Goal: Task Accomplishment & Management: Manage account settings

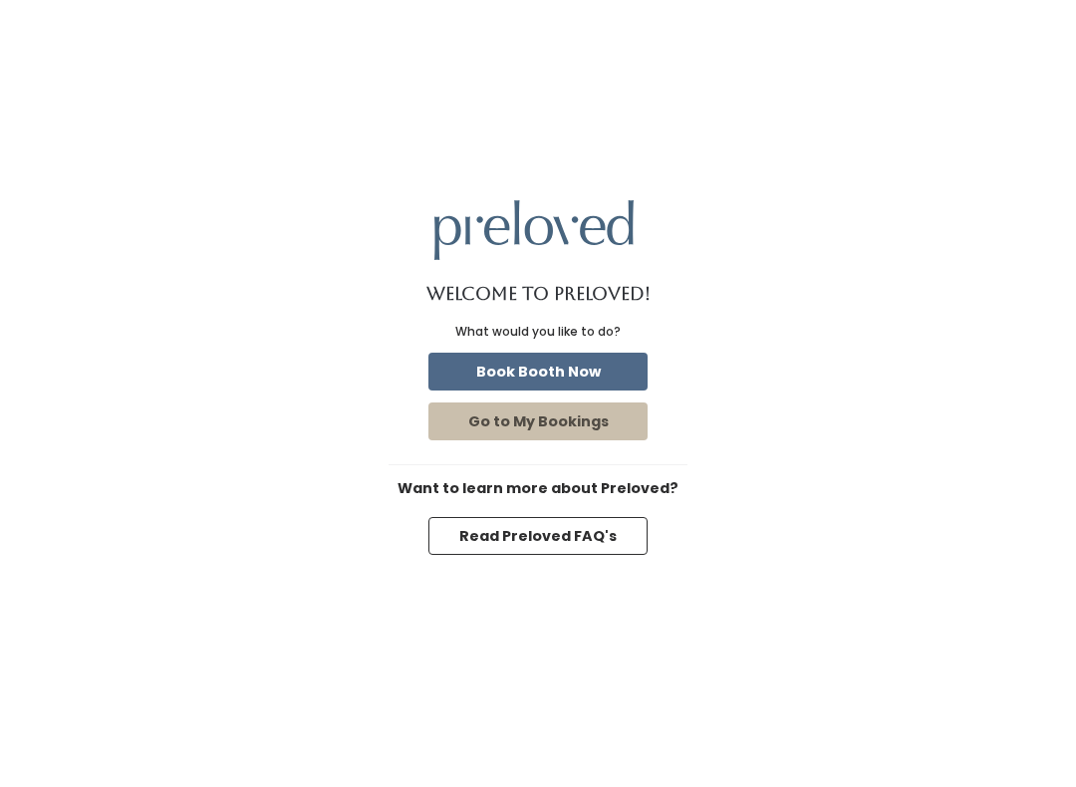
click at [607, 366] on button "Book Booth Now" at bounding box center [537, 372] width 219 height 38
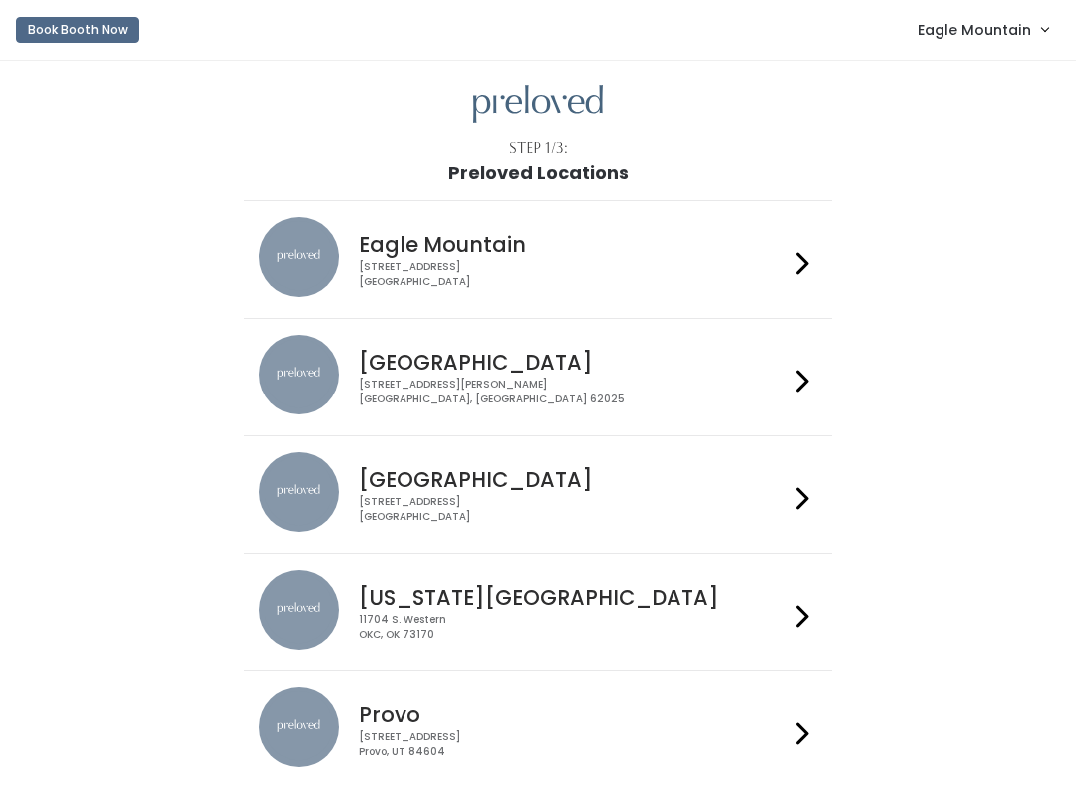
click at [978, 41] on span "Eagle Mountain" at bounding box center [975, 30] width 114 height 22
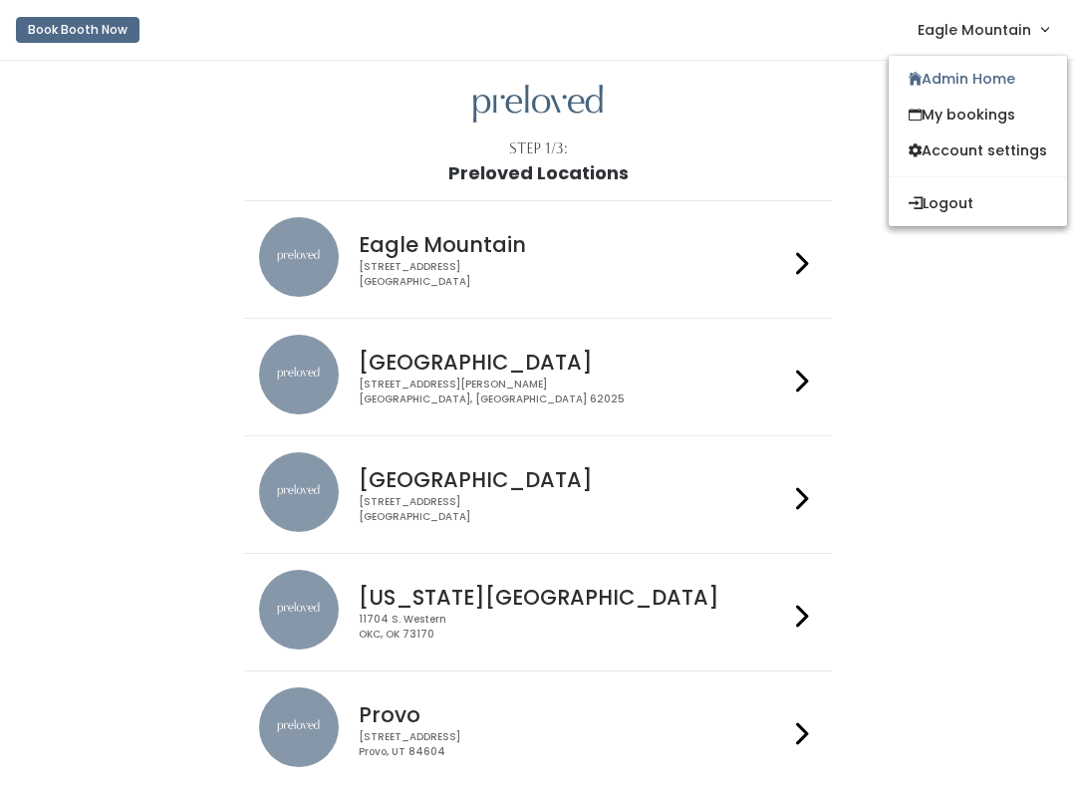
click at [988, 89] on link "Admin Home" at bounding box center [978, 79] width 178 height 36
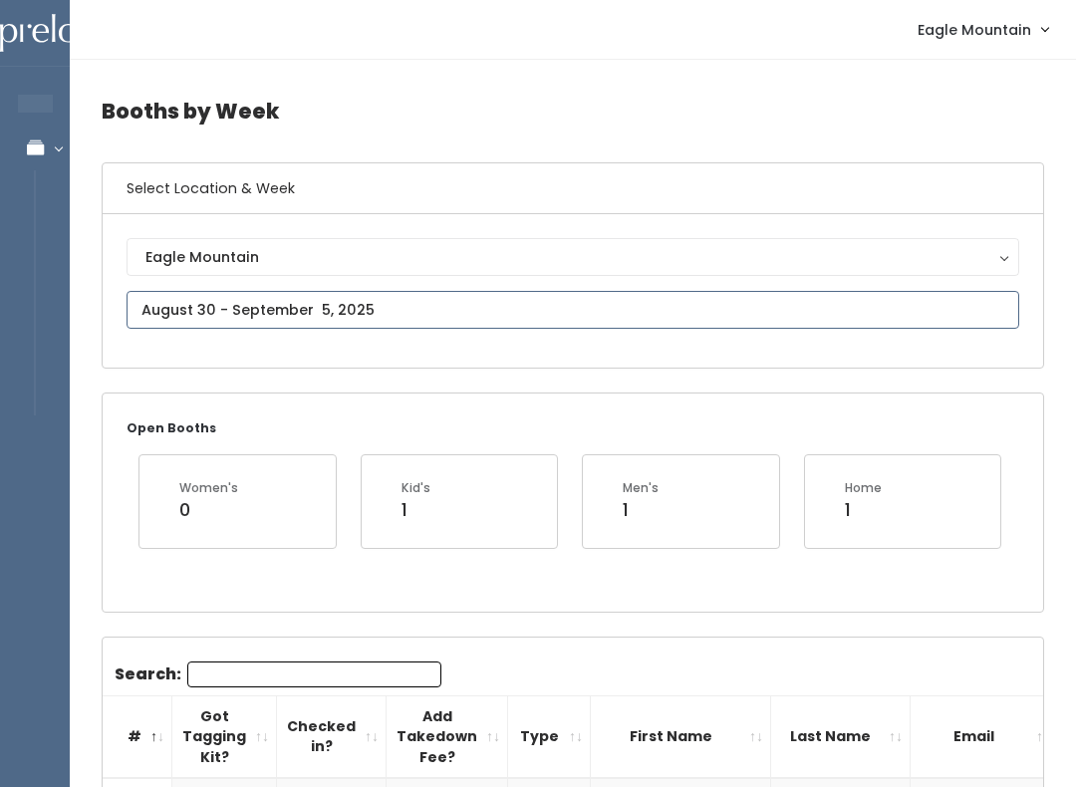
click at [537, 327] on input "text" at bounding box center [573, 310] width 893 height 38
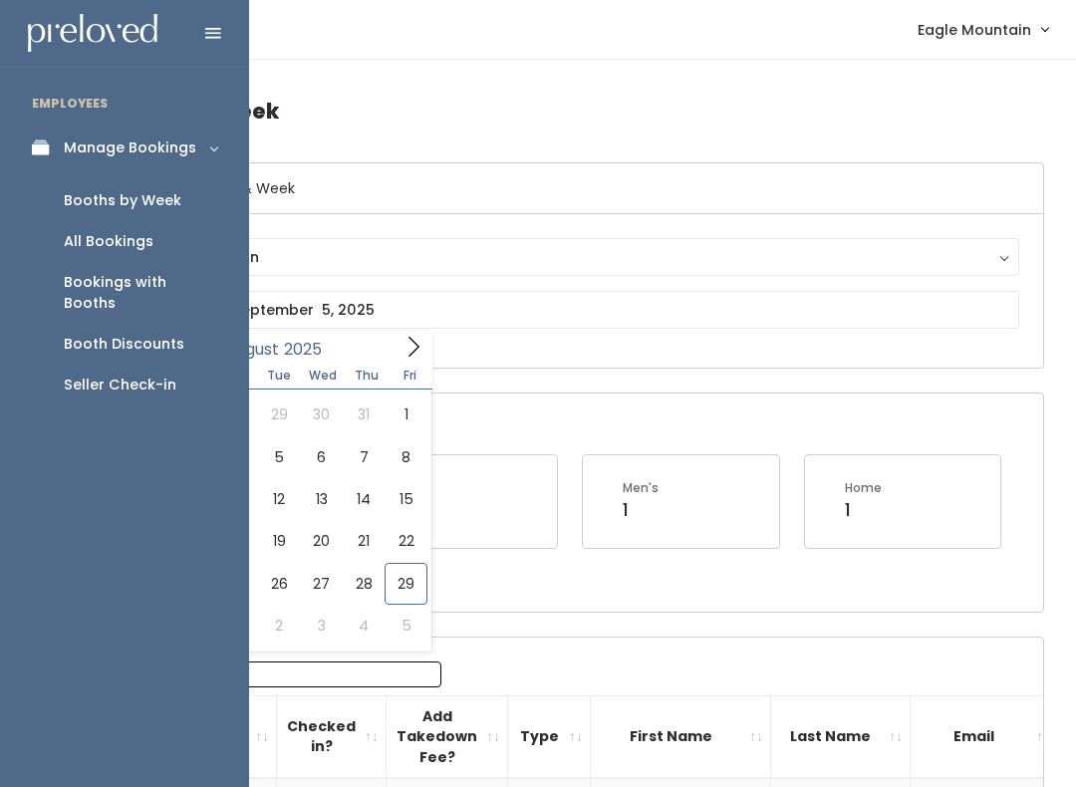
click at [167, 334] on div "Booth Discounts" at bounding box center [124, 344] width 121 height 21
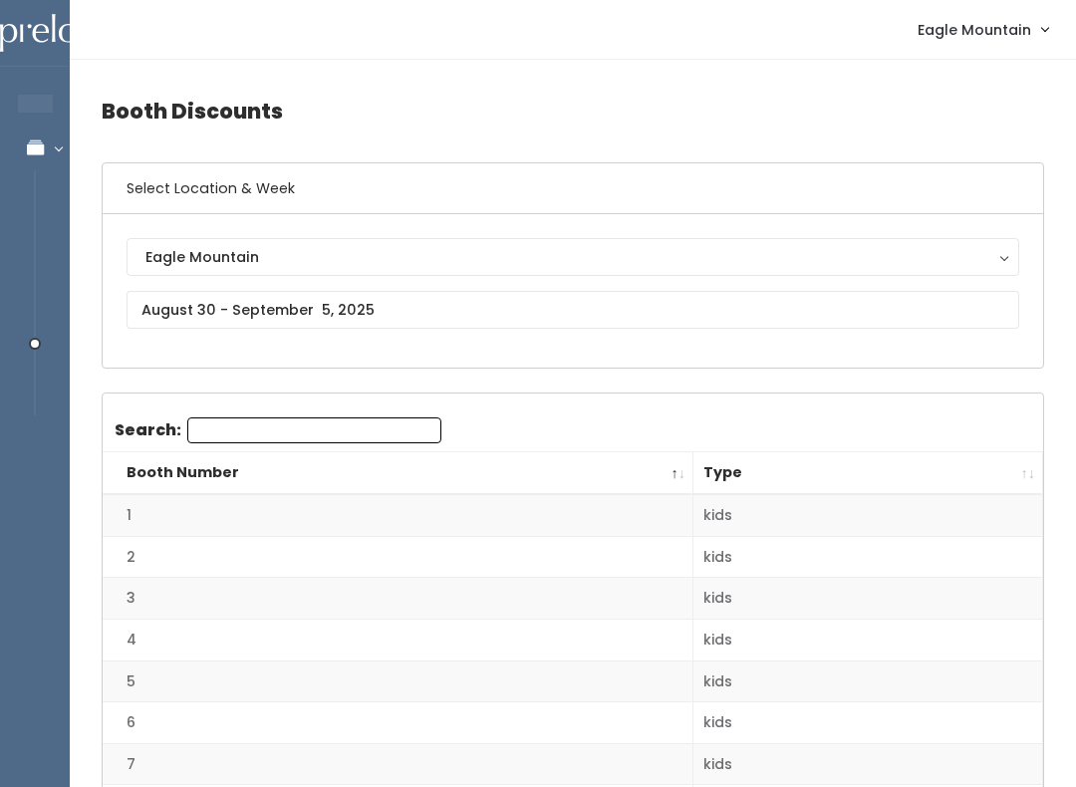
click at [670, 301] on input "text" at bounding box center [573, 310] width 893 height 38
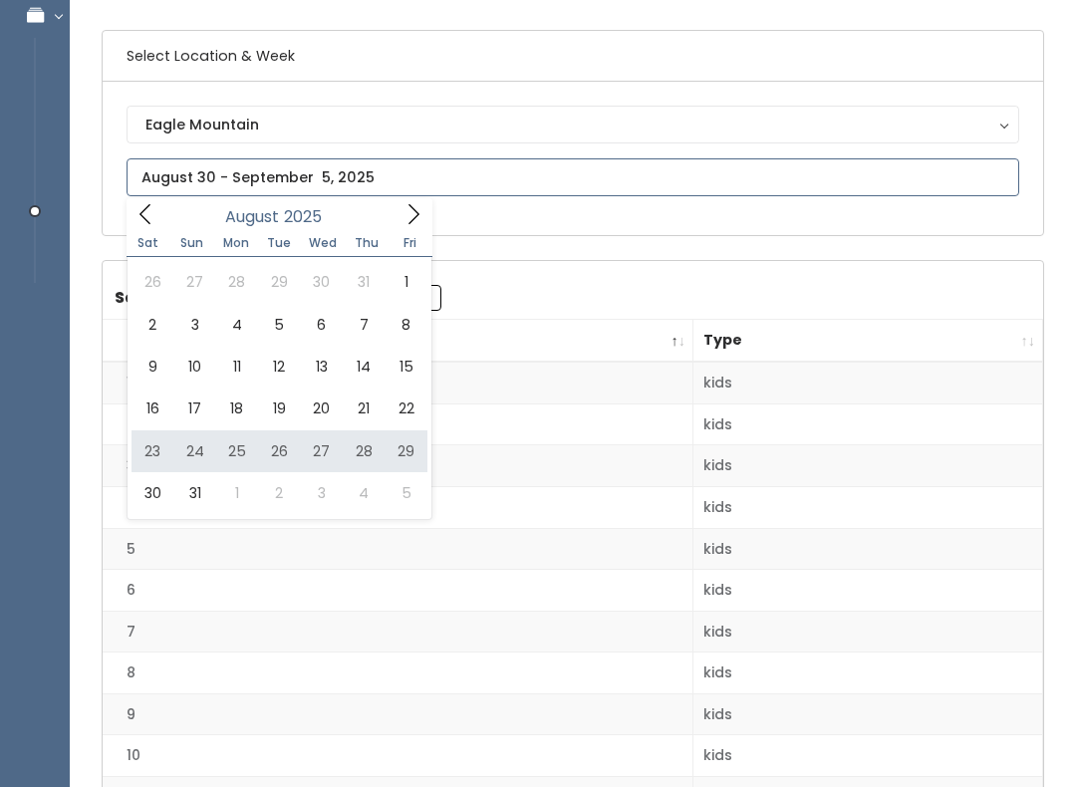
type input "August 23 to August 29"
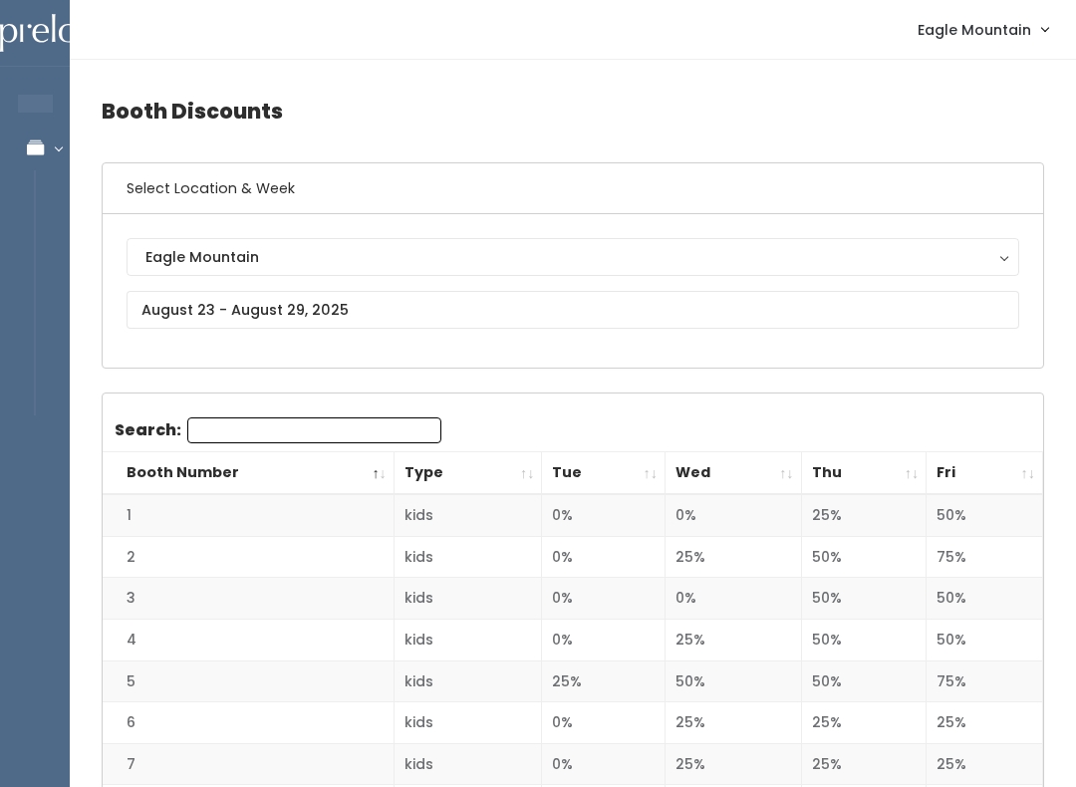
click at [1025, 475] on th "Fri" at bounding box center [985, 473] width 117 height 43
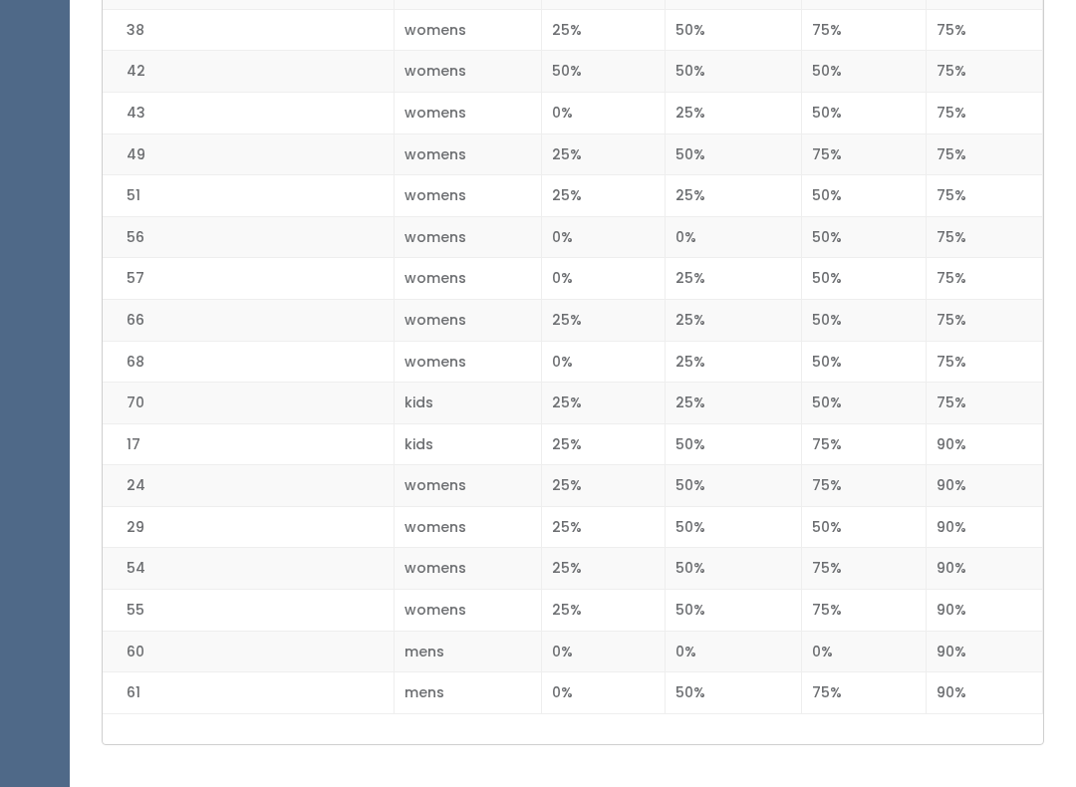
scroll to position [2717, 0]
